Goal: Information Seeking & Learning: Learn about a topic

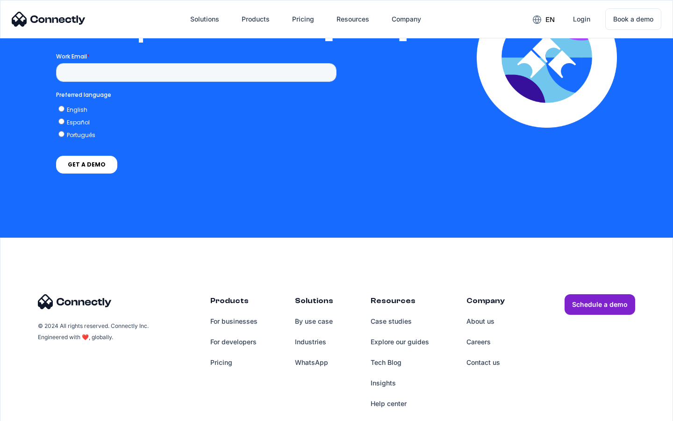
scroll to position [2044, 0]
